Goal: Check status: Check status

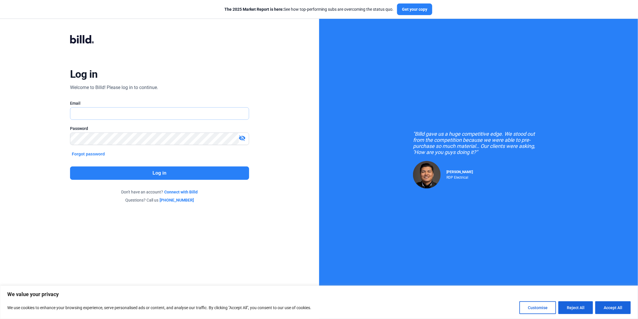
type input "[PERSON_NAME][EMAIL_ADDRESS][DOMAIN_NAME]"
click at [149, 169] on button "Log in" at bounding box center [159, 173] width 179 height 13
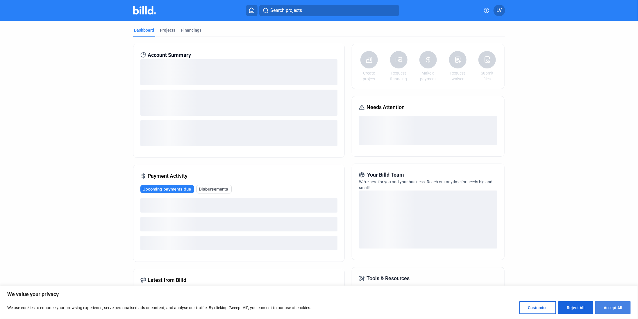
click at [613, 306] on button "Accept All" at bounding box center [612, 308] width 35 height 13
checkbox input "true"
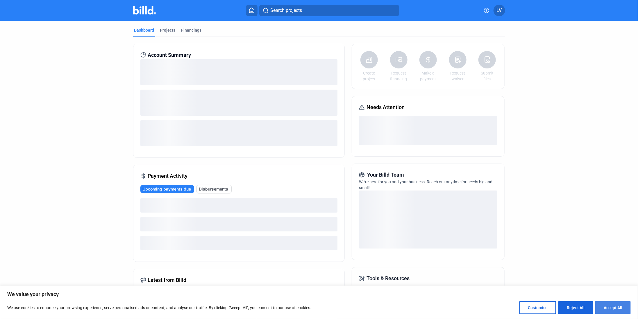
checkbox input "true"
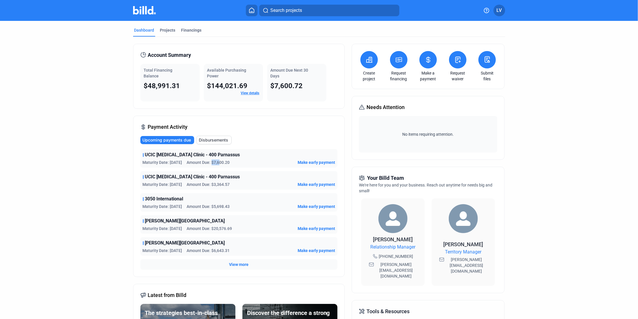
drag, startPoint x: 211, startPoint y: 163, endPoint x: 239, endPoint y: 165, distance: 28.5
click at [234, 164] on div "Maturity Date: [DATE] Amount Due: $7,600.20 Make early payment" at bounding box center [239, 163] width 192 height 6
click at [252, 175] on div "UCIC [MEDICAL_DATA] Clinic - 400 Parnassus" at bounding box center [239, 177] width 192 height 7
drag, startPoint x: 136, startPoint y: 91, endPoint x: 170, endPoint y: 76, distance: 37.0
click at [170, 76] on div "Account Summary Total Financing Balance $48,991.31 Available Purchasing Power $…" at bounding box center [238, 76] width 211 height 65
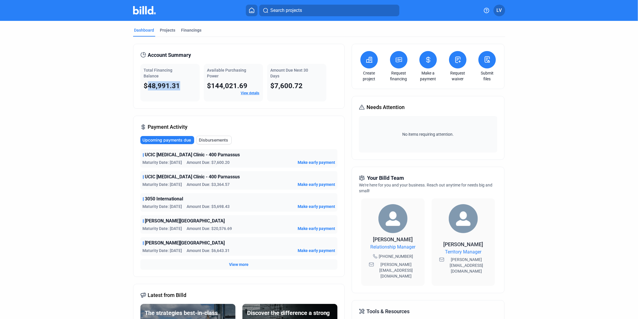
drag, startPoint x: 186, startPoint y: 90, endPoint x: 145, endPoint y: 87, distance: 40.8
click at [145, 87] on div "Total Financing Balance $48,991.31" at bounding box center [169, 83] width 59 height 38
click at [197, 55] on div "Account Summary" at bounding box center [238, 55] width 197 height 8
click at [501, 11] on span "LV" at bounding box center [498, 10] width 5 height 7
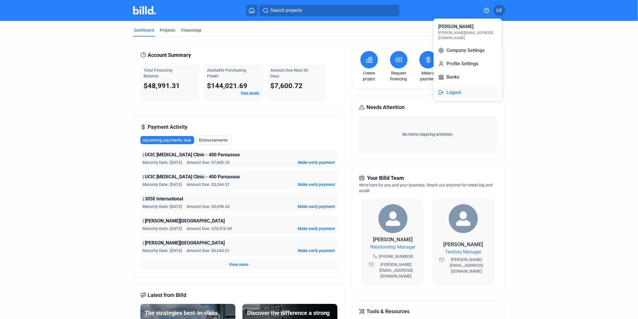
click at [460, 87] on button "Logout" at bounding box center [467, 93] width 63 height 12
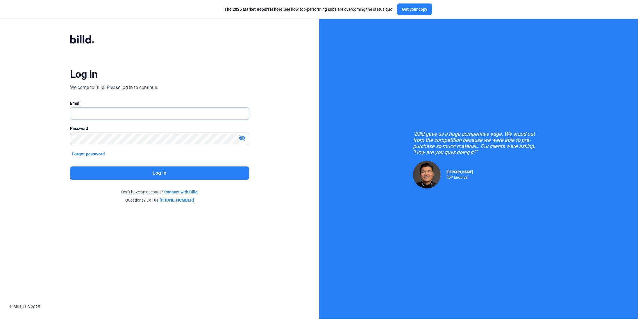
click at [170, 113] on input "text" at bounding box center [156, 114] width 172 height 12
type input "[PERSON_NAME][EMAIL_ADDRESS][DOMAIN_NAME]"
click at [126, 171] on button "Log in" at bounding box center [159, 173] width 179 height 13
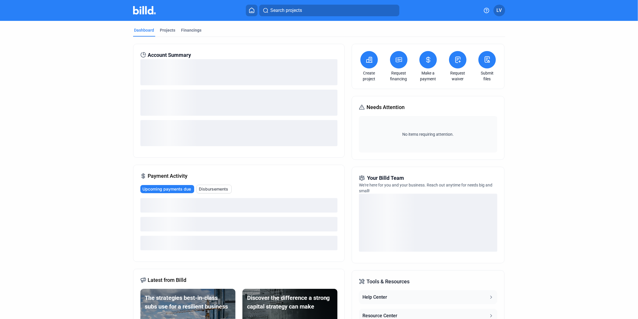
click at [495, 13] on button "LV" at bounding box center [499, 11] width 12 height 12
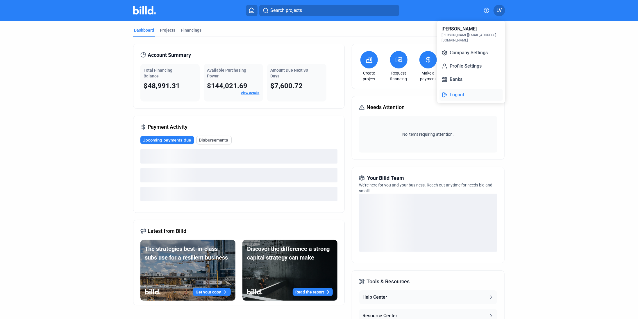
click at [466, 89] on button "Logout" at bounding box center [470, 95] width 63 height 12
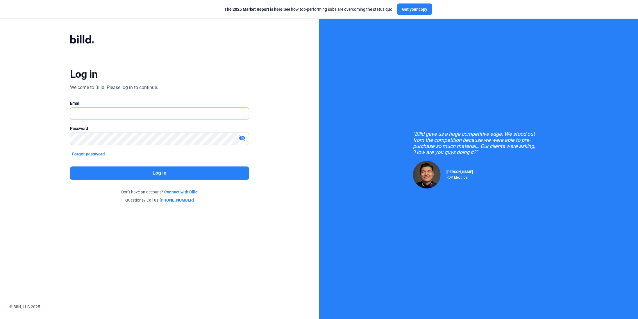
click at [212, 114] on input "text" at bounding box center [159, 114] width 178 height 12
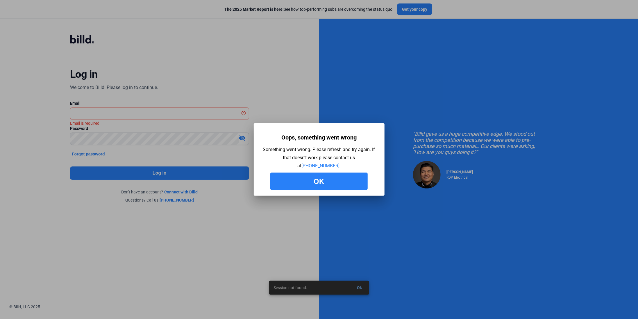
click at [299, 177] on button "Ok" at bounding box center [318, 181] width 97 height 17
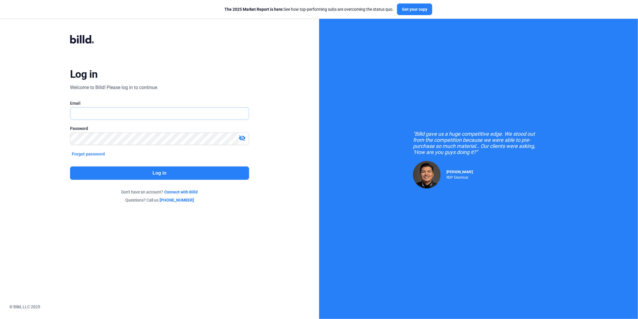
click at [138, 114] on input "text" at bounding box center [159, 114] width 178 height 12
type input "[PERSON_NAME][EMAIL_ADDRESS][DOMAIN_NAME]"
click at [179, 177] on button "Log in" at bounding box center [159, 173] width 179 height 13
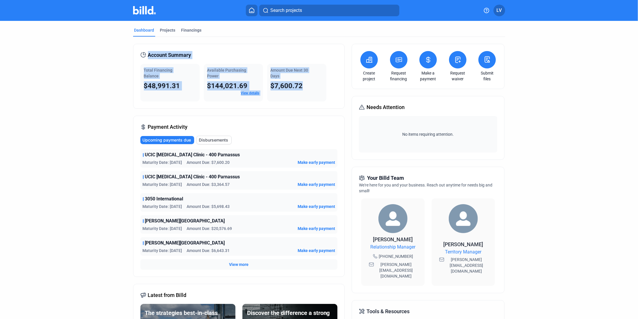
drag, startPoint x: 133, startPoint y: 47, endPoint x: 319, endPoint y: 91, distance: 190.8
click at [319, 91] on div "Account Summary Total Financing Balance $48,991.31 Available Purchasing Power $…" at bounding box center [238, 76] width 211 height 65
click at [319, 91] on div "Amount Due Next 30 Days $7,600.72" at bounding box center [296, 83] width 59 height 38
